Goal: Communication & Community: Answer question/provide support

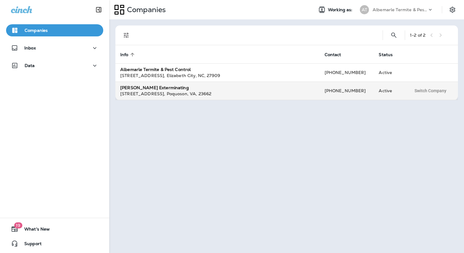
click at [140, 91] on div "[STREET_ADDRESS][PERSON_NAME]" at bounding box center [217, 94] width 194 height 6
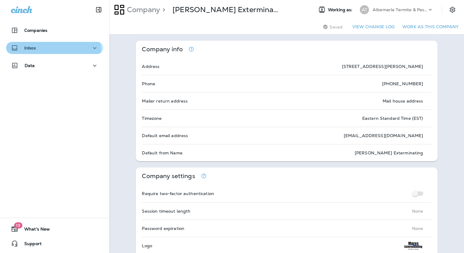
click at [35, 51] on div "Inbox" at bounding box center [54, 48] width 87 height 8
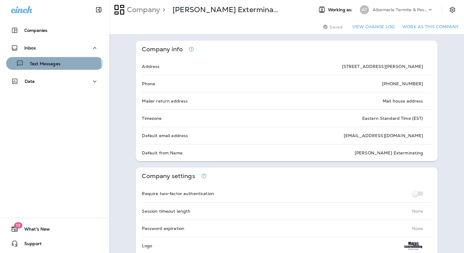
click at [40, 66] on p "Text Messages" at bounding box center [42, 64] width 37 height 6
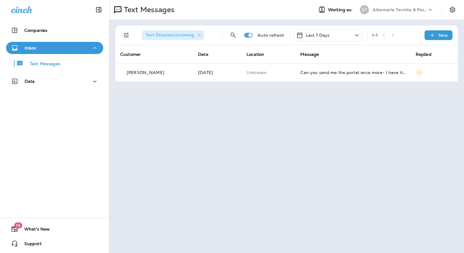
click at [429, 14] on div at bounding box center [433, 11] width 12 height 9
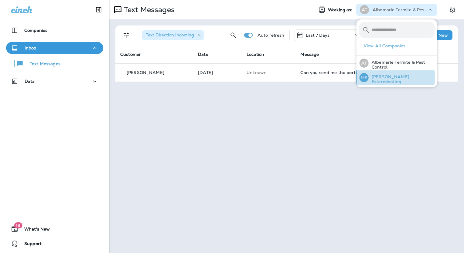
click at [389, 77] on p "[PERSON_NAME] Exterminating" at bounding box center [401, 79] width 66 height 10
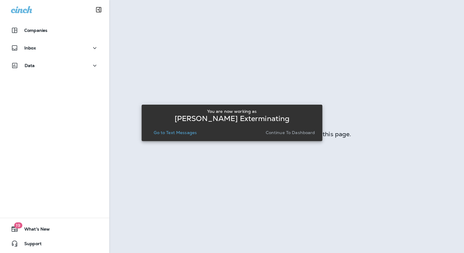
click at [189, 131] on p "Go to Text Messages" at bounding box center [175, 132] width 43 height 5
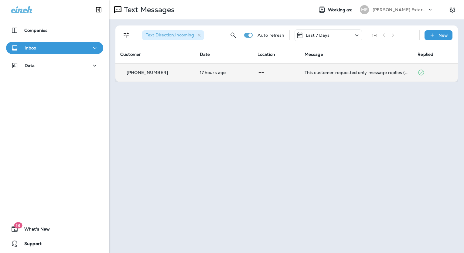
click at [330, 76] on td "This customer requested only message replies (no calls). Reply here or respond …" at bounding box center [355, 72] width 113 height 18
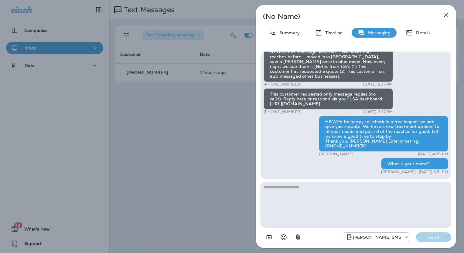
click at [448, 14] on icon "button" at bounding box center [445, 15] width 7 height 7
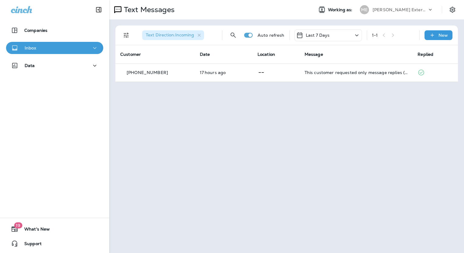
click at [35, 46] on p "Inbox" at bounding box center [31, 48] width 12 height 5
click at [396, 11] on p "[PERSON_NAME] Exterminating" at bounding box center [399, 9] width 55 height 5
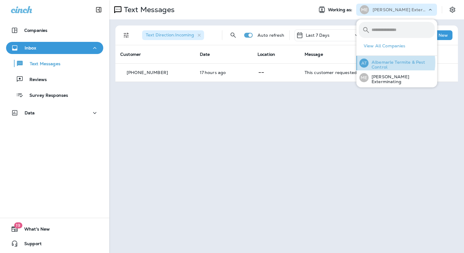
click at [391, 62] on p "Albemarle Termite & Pest Control" at bounding box center [401, 65] width 66 height 10
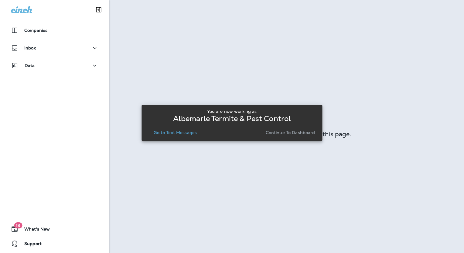
click at [181, 131] on p "Go to Text Messages" at bounding box center [175, 132] width 43 height 5
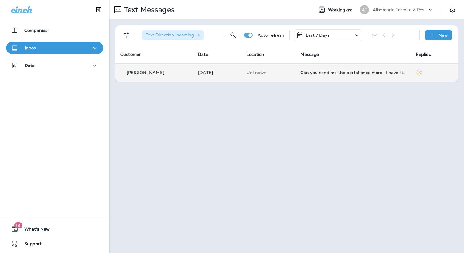
click at [375, 75] on td "Can you send me the portal once more- I have time this afternoon and I will get…" at bounding box center [352, 72] width 115 height 18
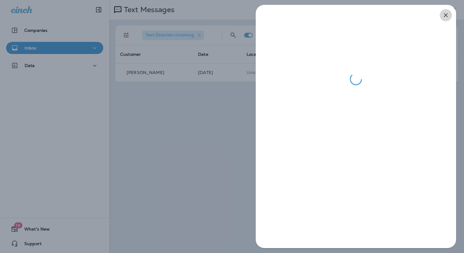
click at [444, 16] on icon "button" at bounding box center [445, 15] width 7 height 7
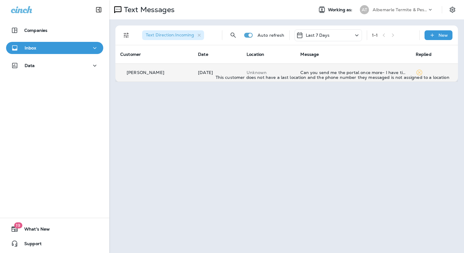
click at [282, 72] on p "Unknown" at bounding box center [268, 72] width 44 height 5
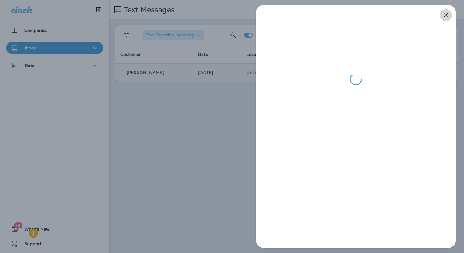
click at [445, 15] on icon "button" at bounding box center [446, 15] width 4 height 4
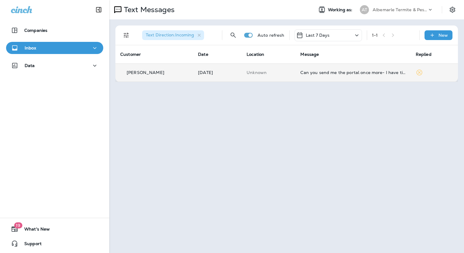
click at [134, 71] on p "[PERSON_NAME]" at bounding box center [146, 72] width 38 height 5
